Goal: Communication & Community: Answer question/provide support

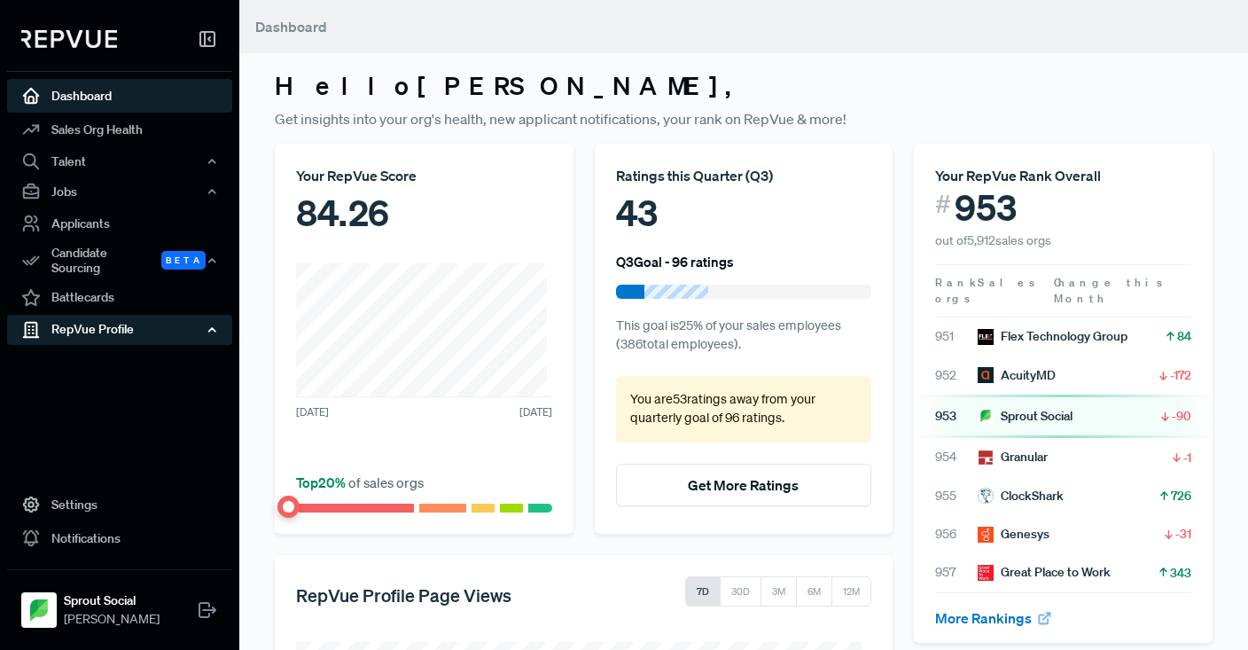
click at [137, 319] on div "RepVue Profile" at bounding box center [119, 330] width 225 height 30
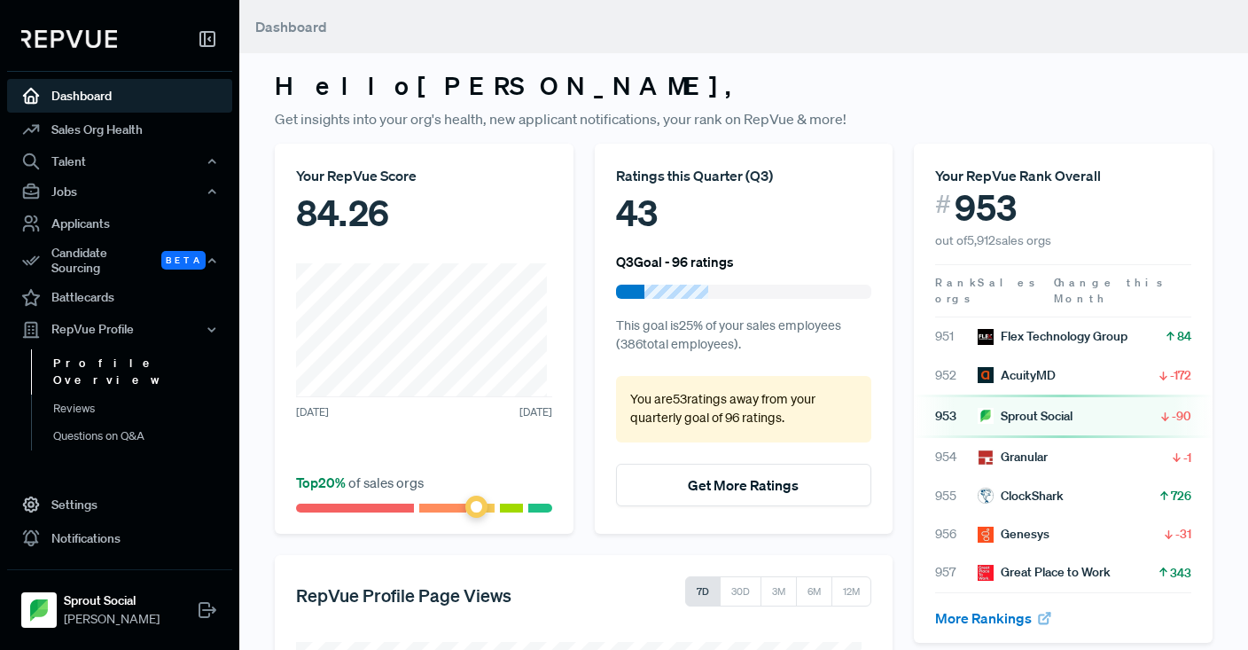
click at [98, 355] on link "Profile Overview" at bounding box center [143, 371] width 225 height 45
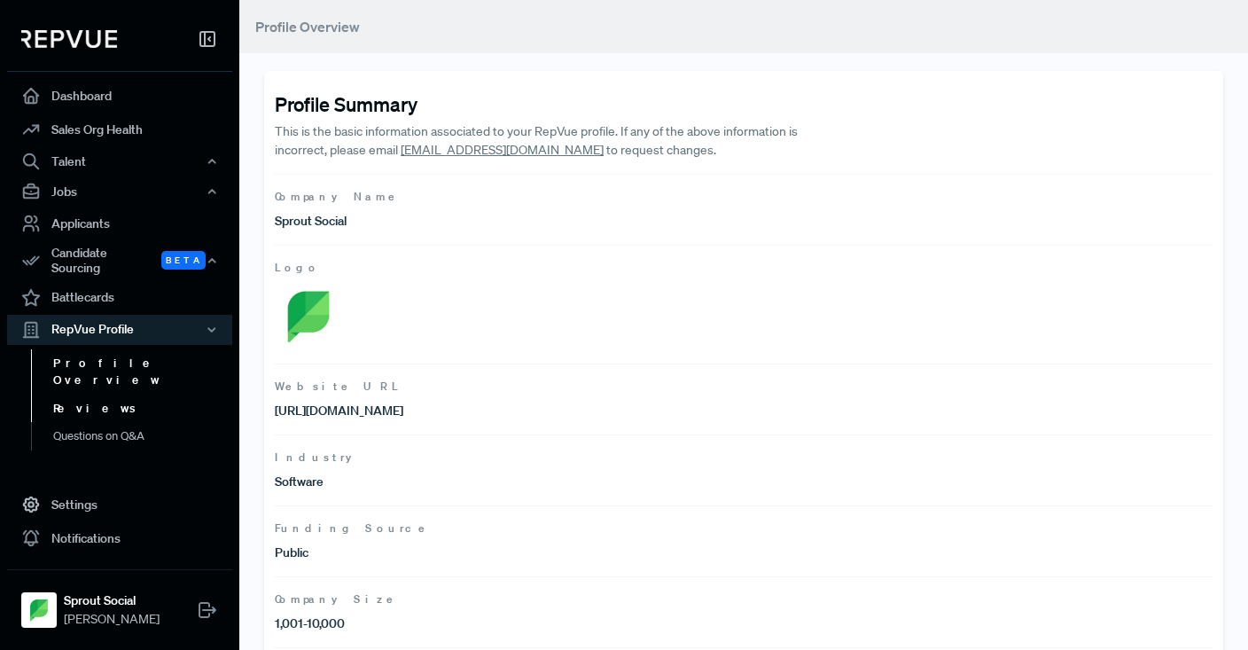
click at [88, 394] on link "Reviews" at bounding box center [143, 408] width 225 height 28
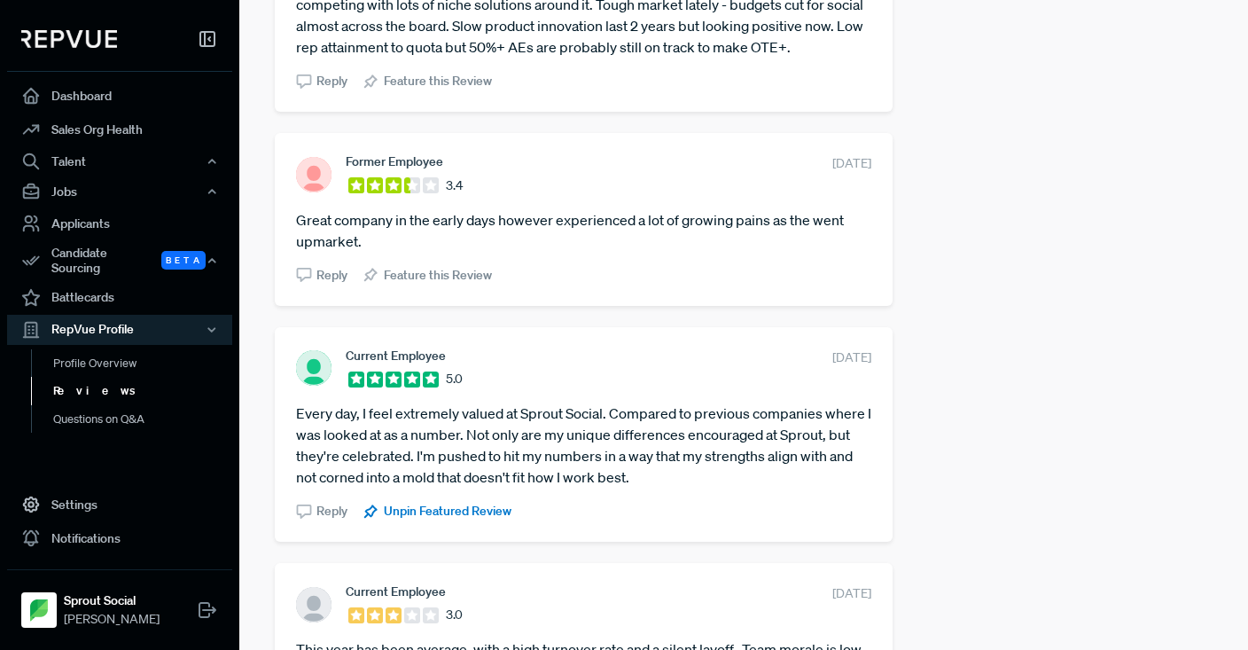
scroll to position [1987, 0]
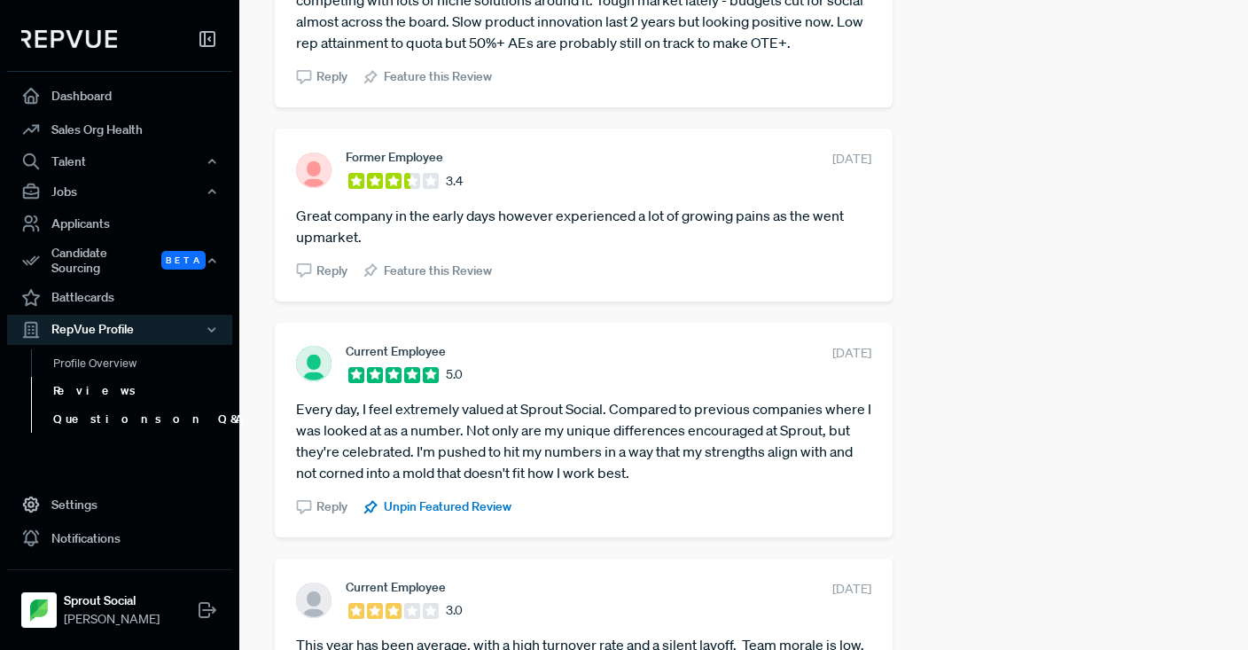
click at [105, 409] on link "Questions on Q&A" at bounding box center [143, 419] width 225 height 28
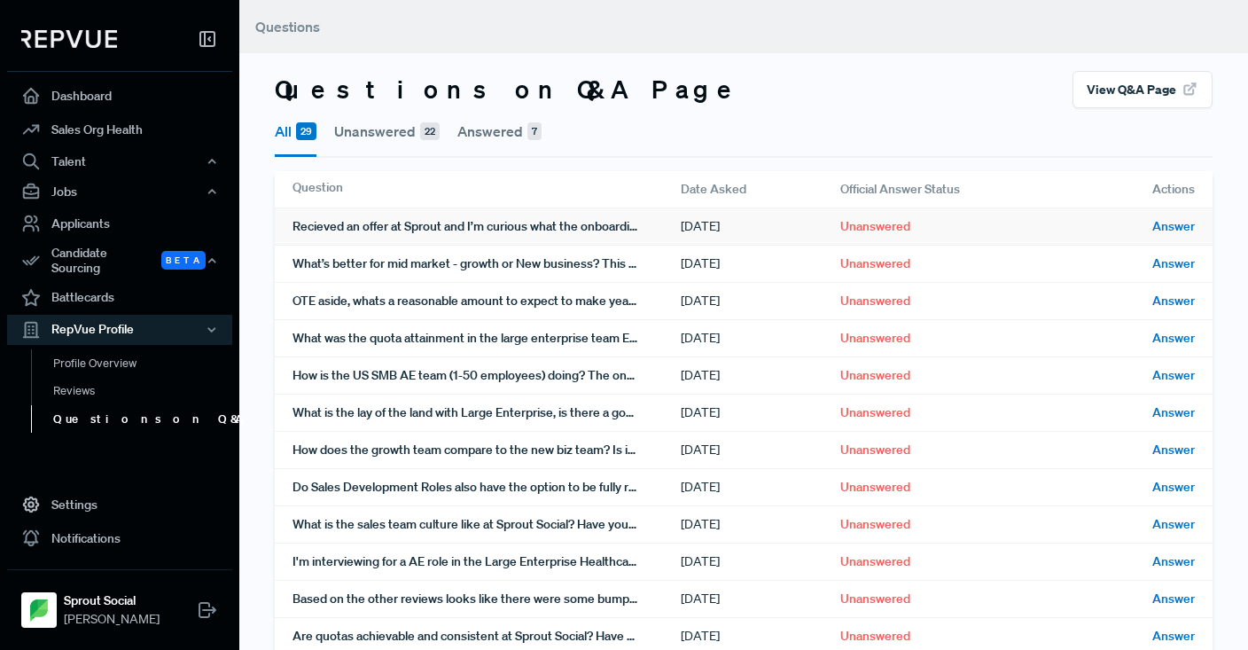
click at [488, 229] on div "Recieved an offer at Sprout and I’m curious what the onboarding and new hire tr…" at bounding box center [487, 226] width 388 height 36
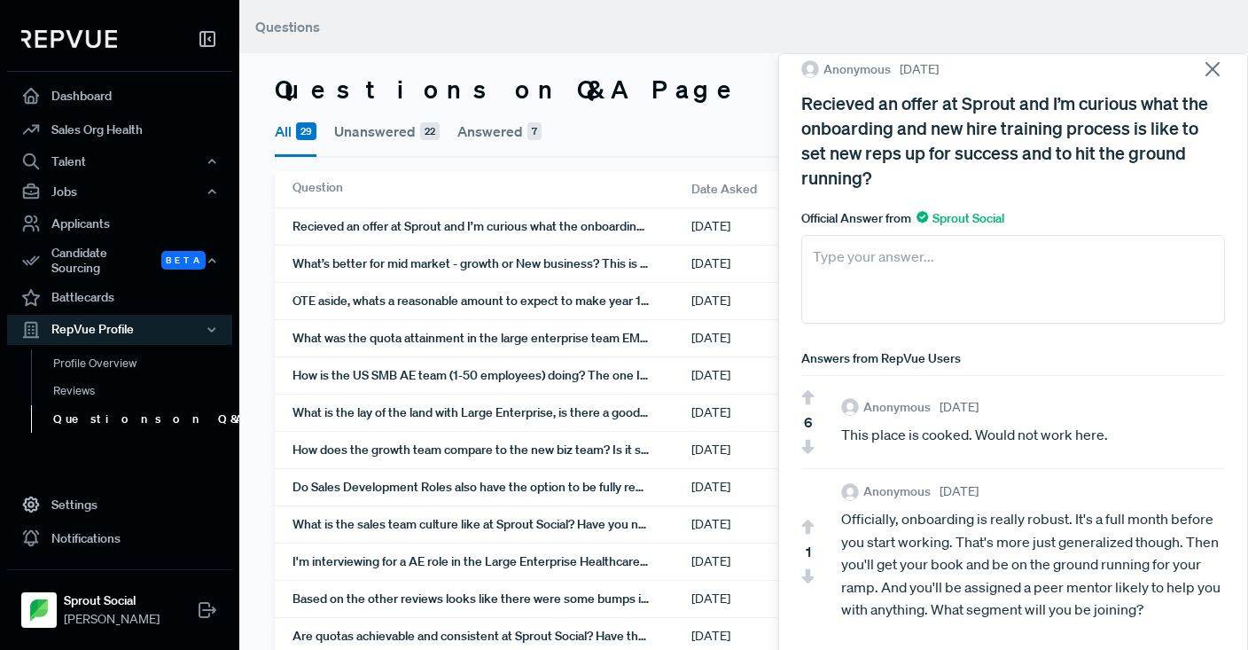
scroll to position [42, 0]
click at [683, 126] on ul "All 29 Unanswered 22 Answered 7" at bounding box center [749, 133] width 949 height 50
